Goal: Navigation & Orientation: Find specific page/section

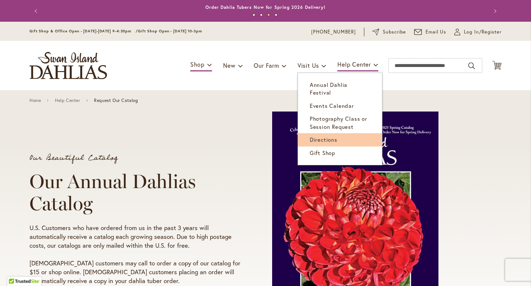
click at [326, 136] on span "Directions" at bounding box center [324, 139] width 28 height 7
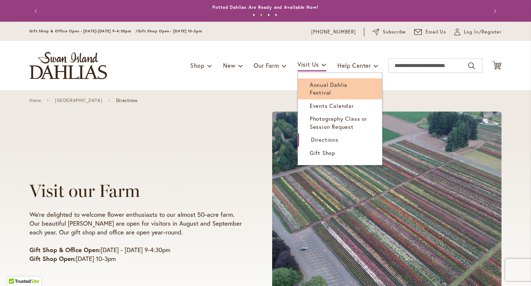
click at [330, 85] on span "Annual Dahlia Festival" at bounding box center [329, 88] width 38 height 15
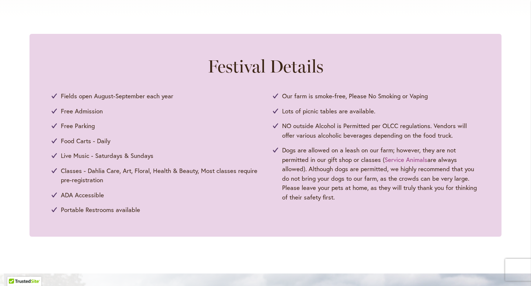
scroll to position [340, 0]
